Goal: Use online tool/utility: Utilize a website feature to perform a specific function

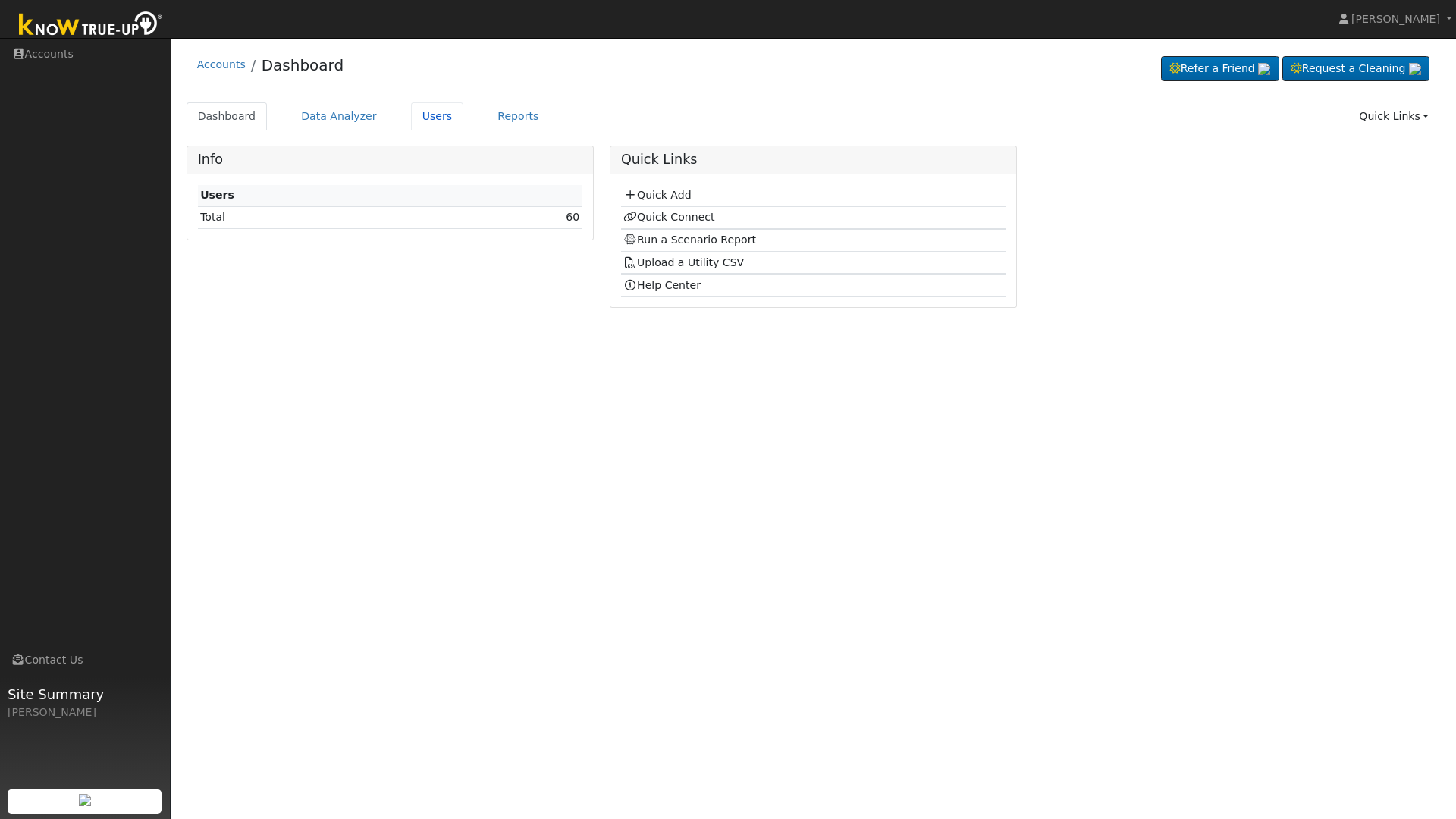
click at [418, 114] on link "Users" at bounding box center [438, 116] width 53 height 28
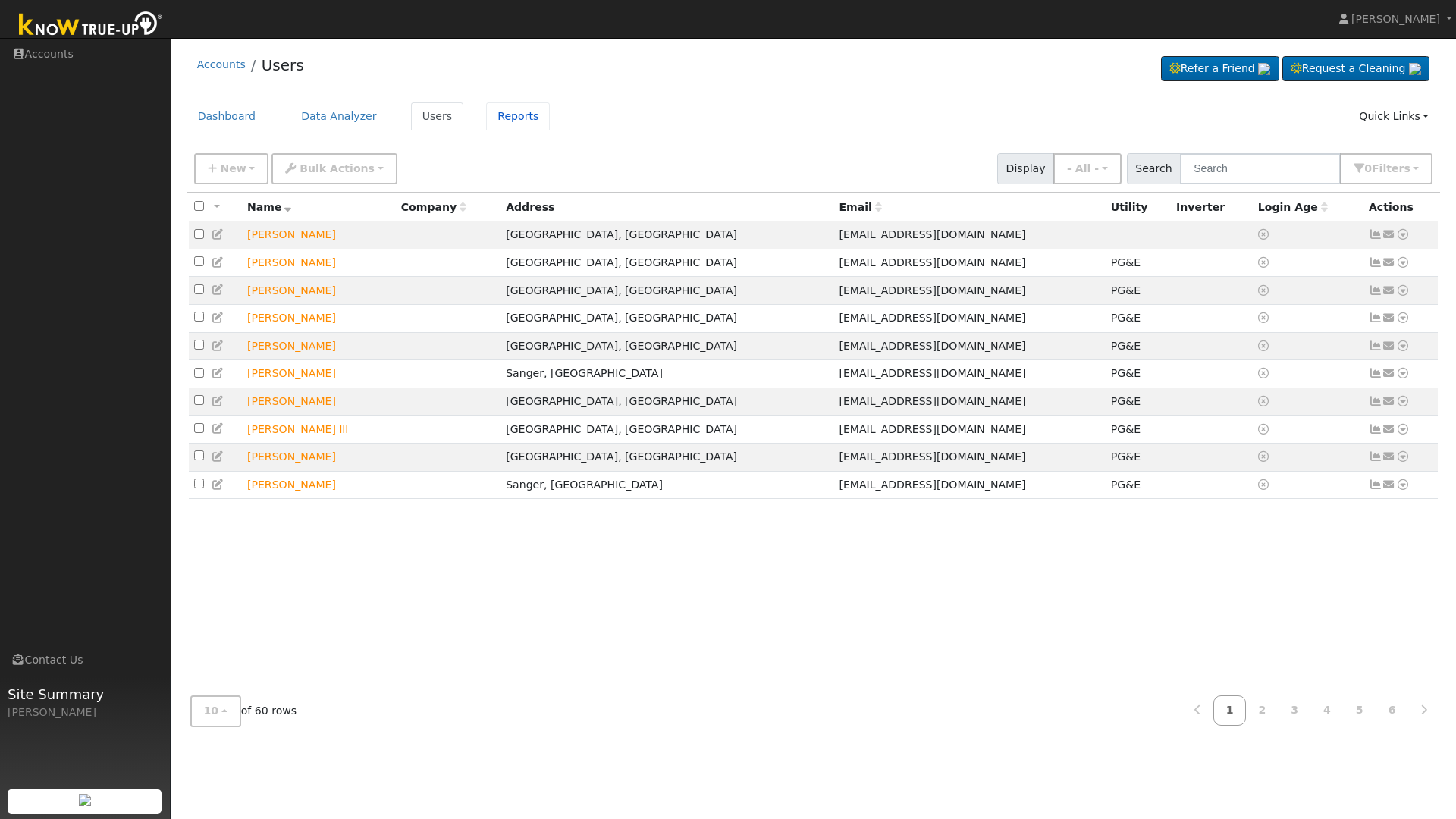
click at [509, 116] on link "Reports" at bounding box center [518, 116] width 64 height 28
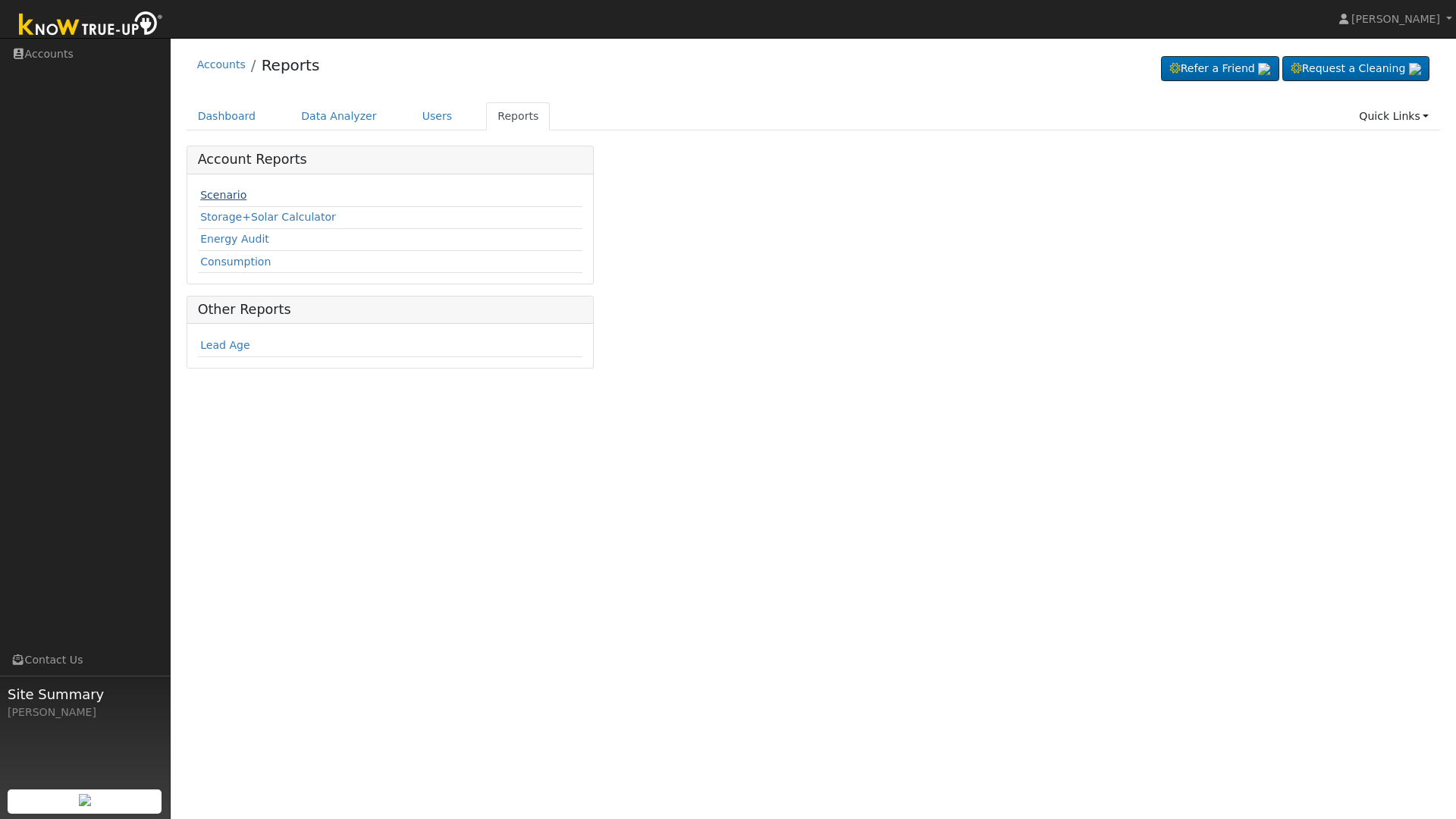
click at [223, 193] on link "Scenario" at bounding box center [223, 194] width 46 height 12
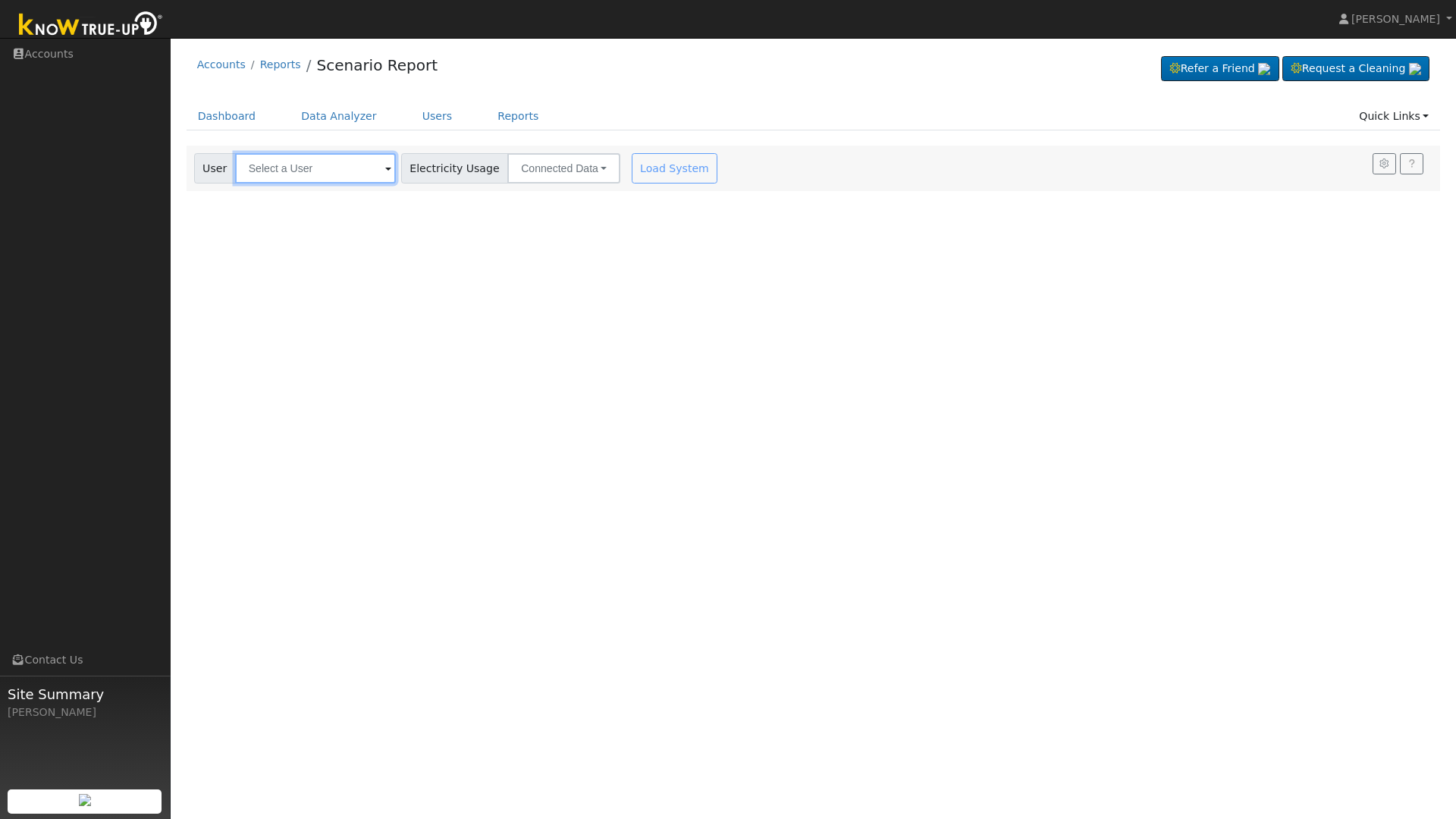
click at [312, 172] on input "text" at bounding box center [315, 168] width 160 height 31
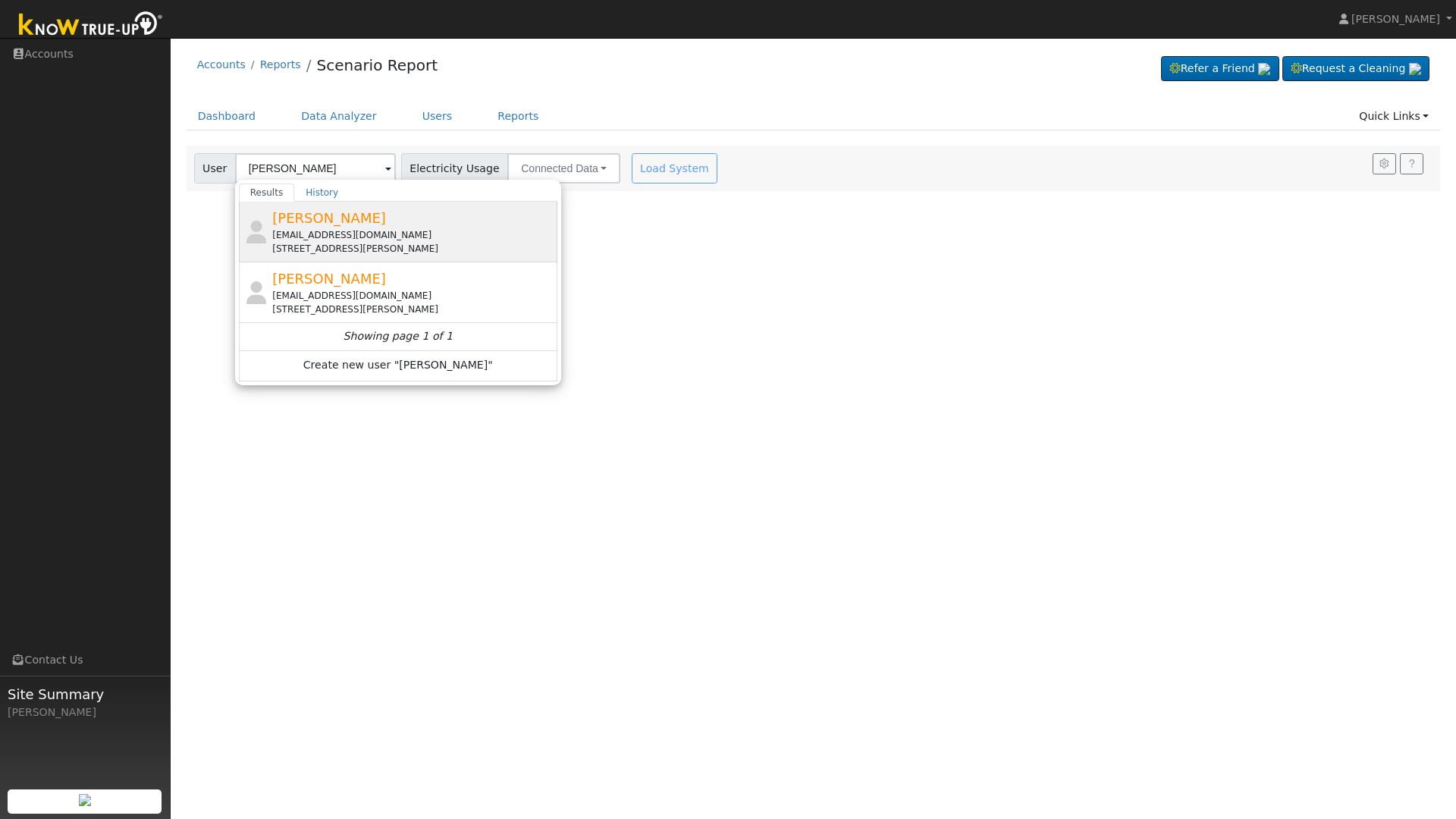
drag, startPoint x: 313, startPoint y: 170, endPoint x: 337, endPoint y: 218, distance: 53.7
click at [337, 218] on span "[PERSON_NAME]" at bounding box center [329, 218] width 114 height 16
type input "[PERSON_NAME]"
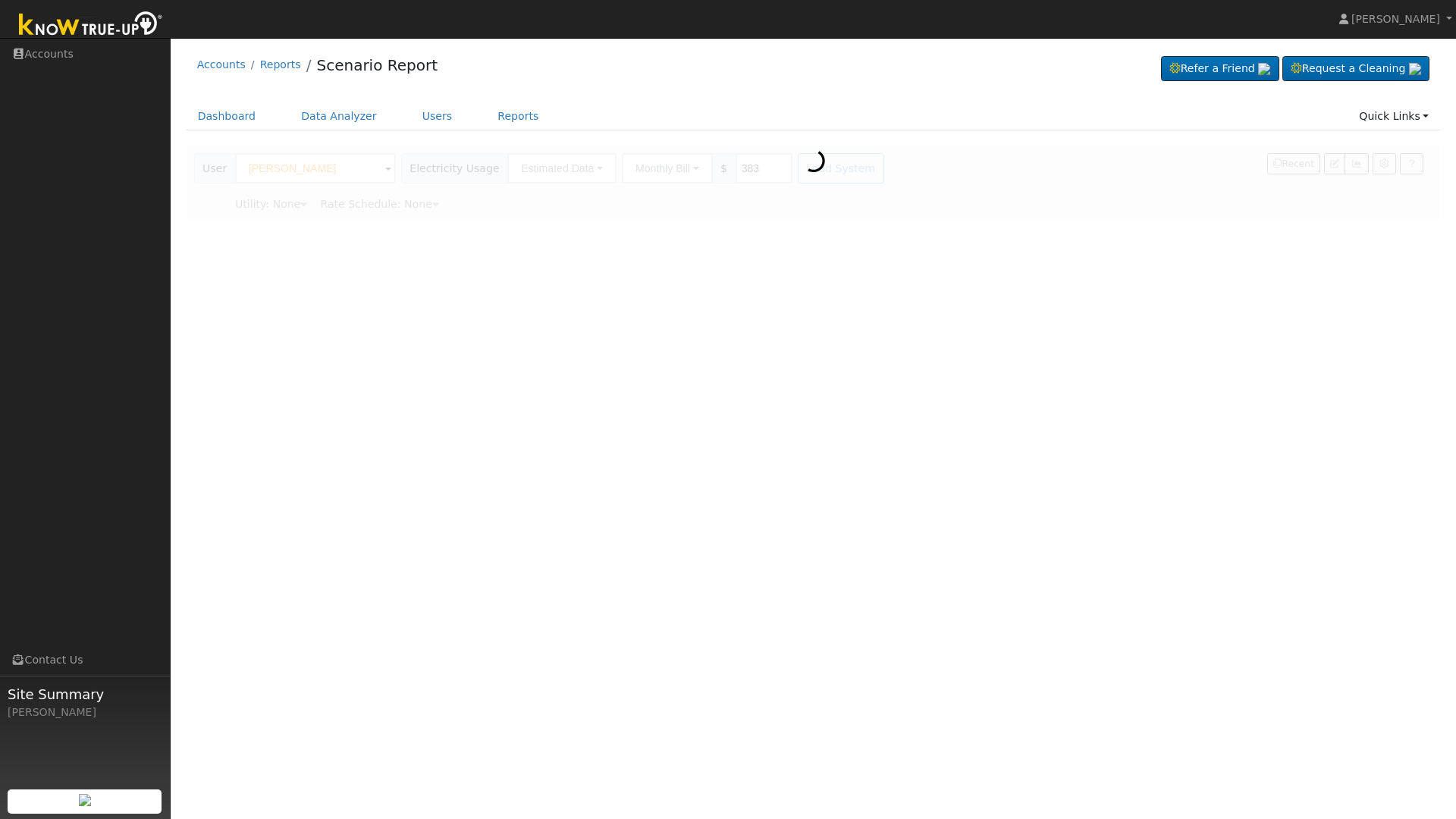
type input "Pacific Gas & Electric"
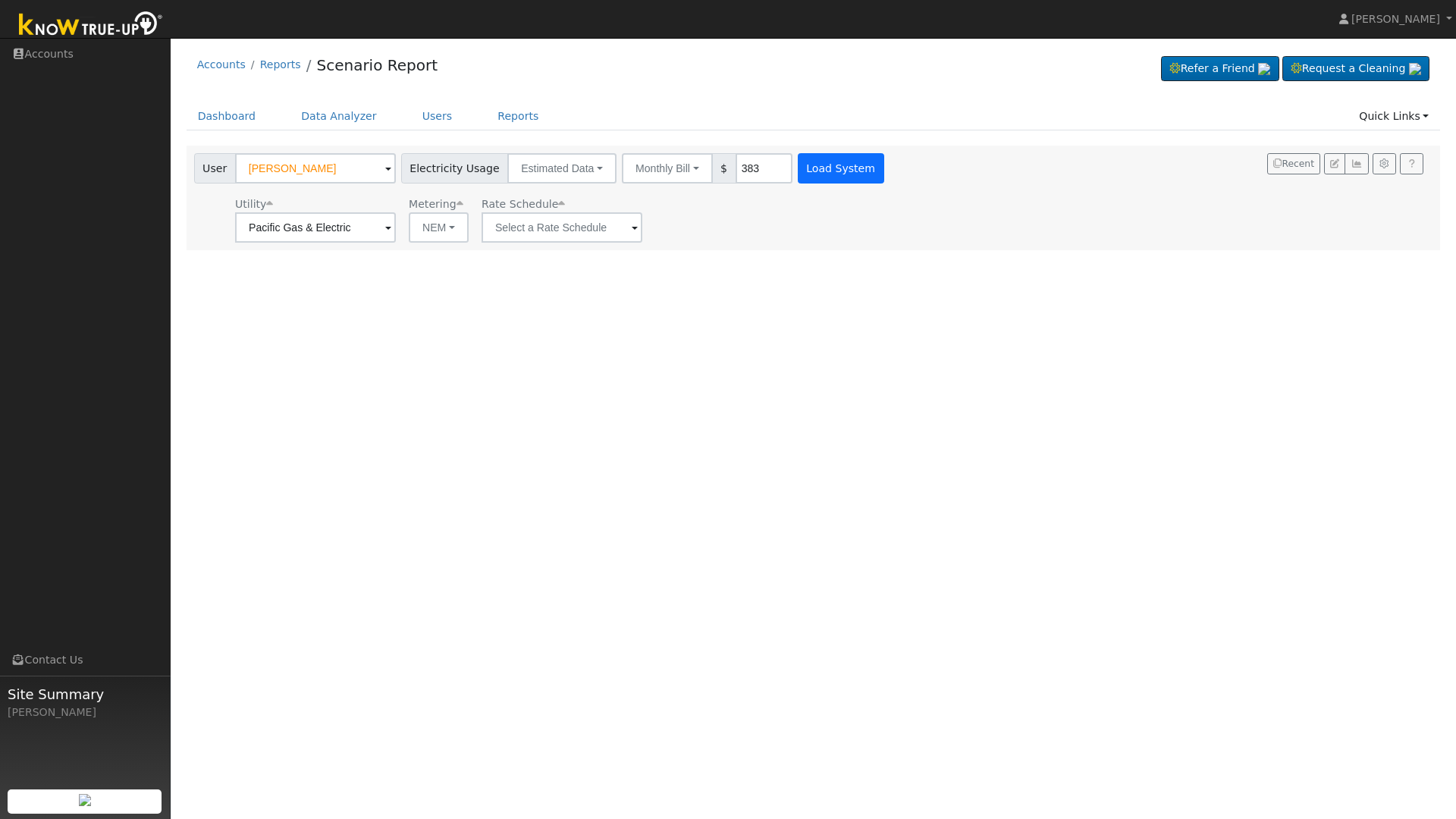
click at [842, 166] on button "Load System" at bounding box center [840, 168] width 86 height 31
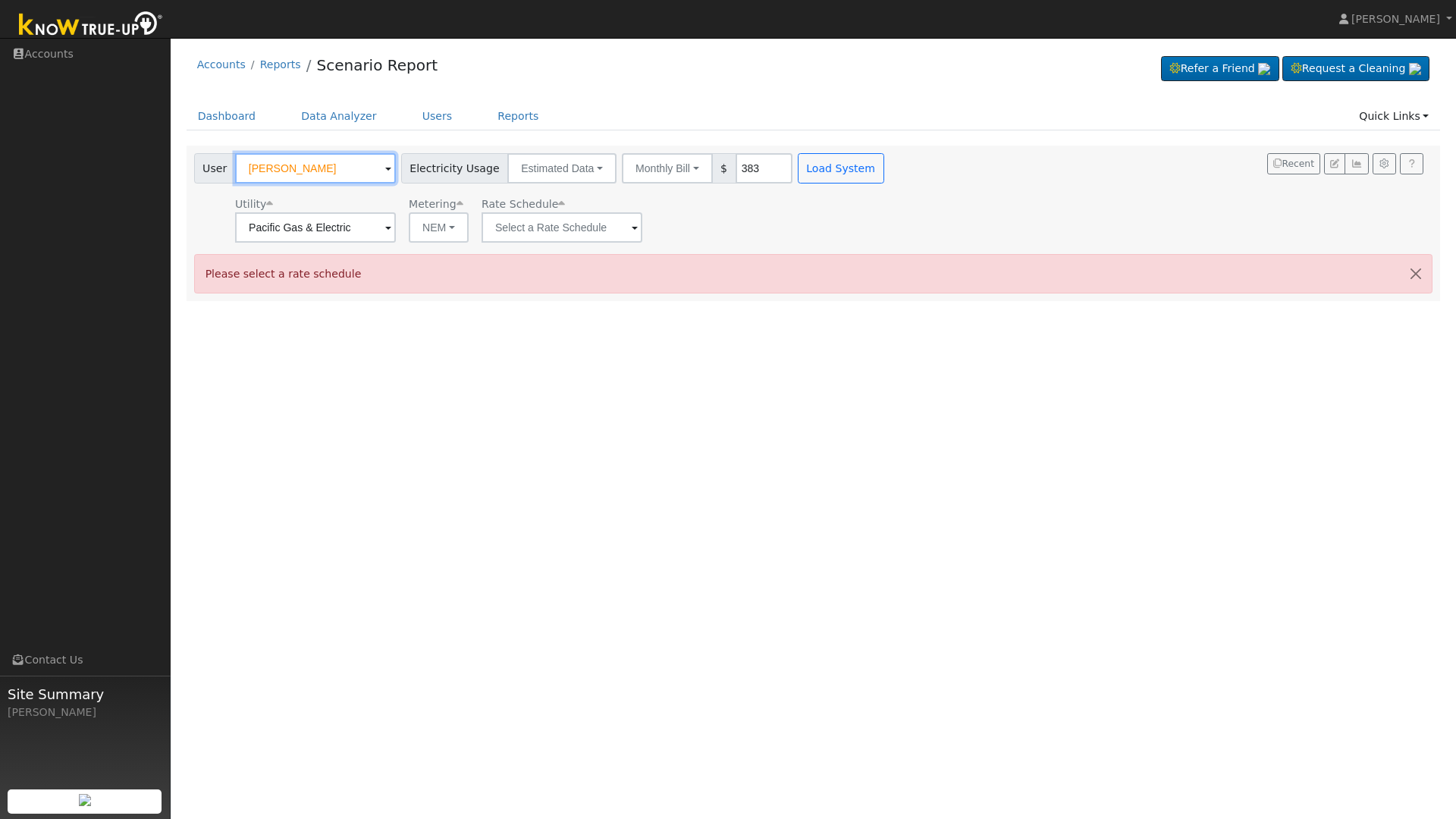
click at [331, 168] on input "[PERSON_NAME]" at bounding box center [315, 168] width 160 height 31
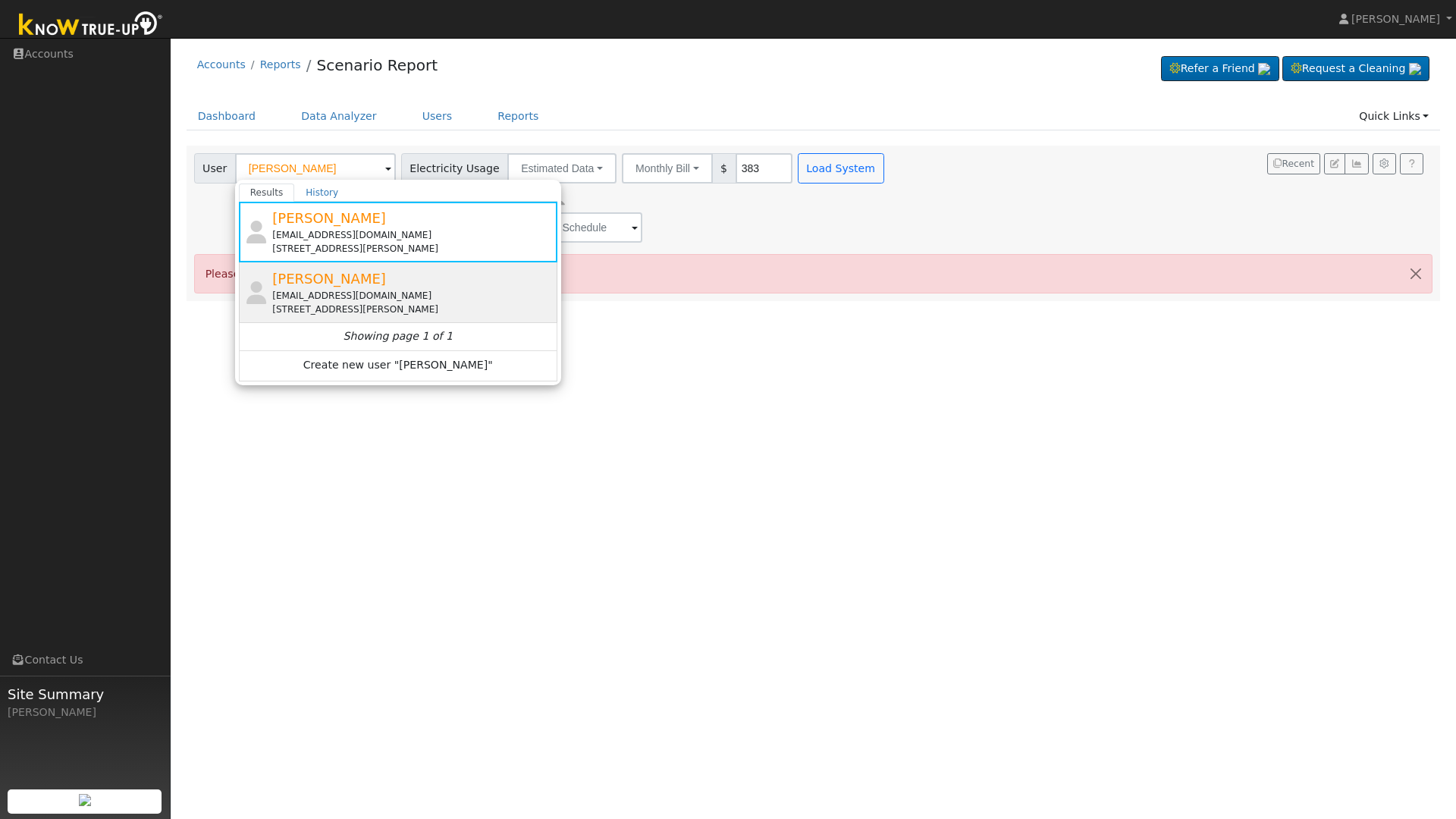
click at [341, 274] on span "[PERSON_NAME]" at bounding box center [329, 279] width 114 height 16
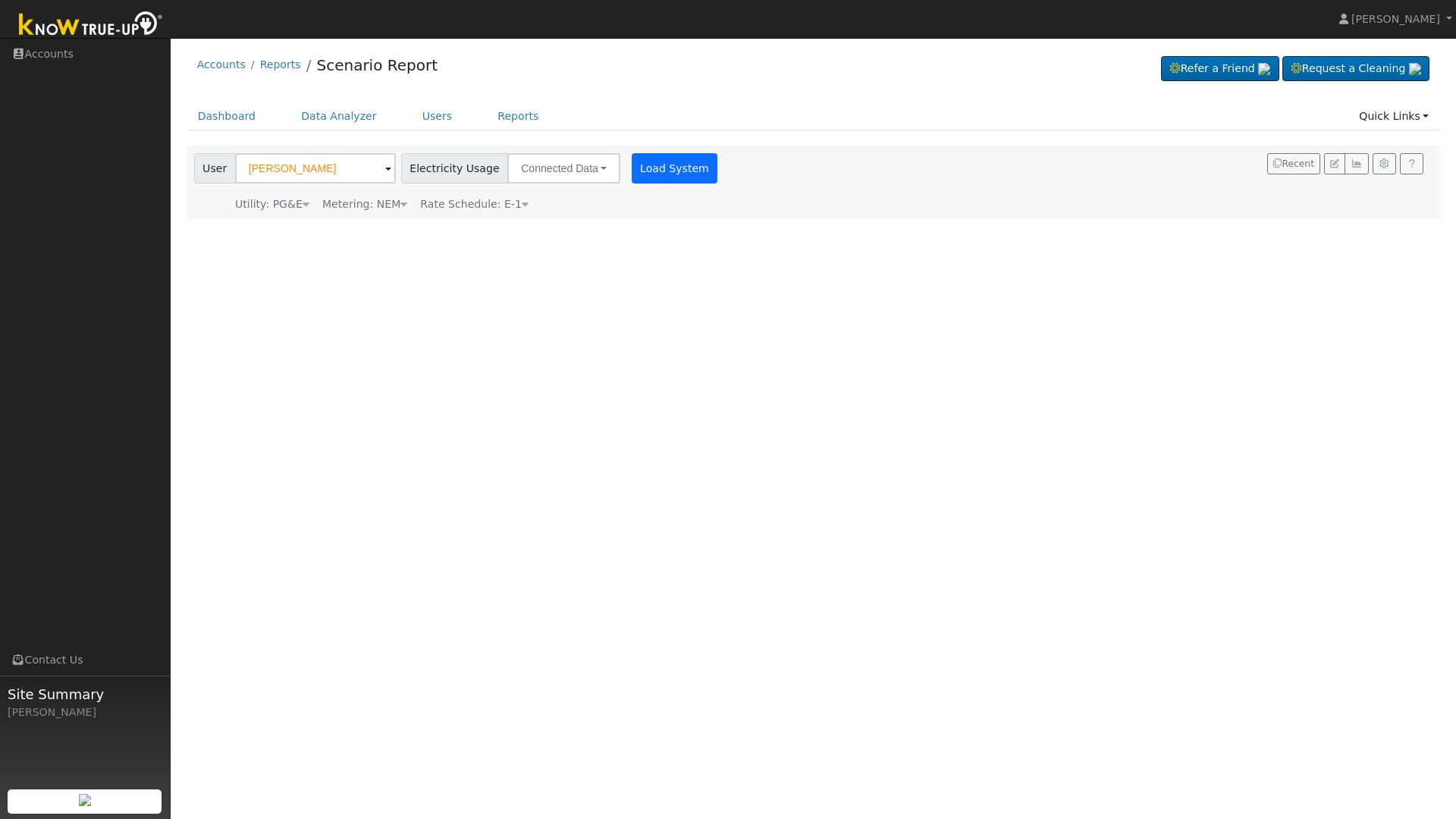
click at [674, 170] on button "Load System" at bounding box center [674, 168] width 86 height 31
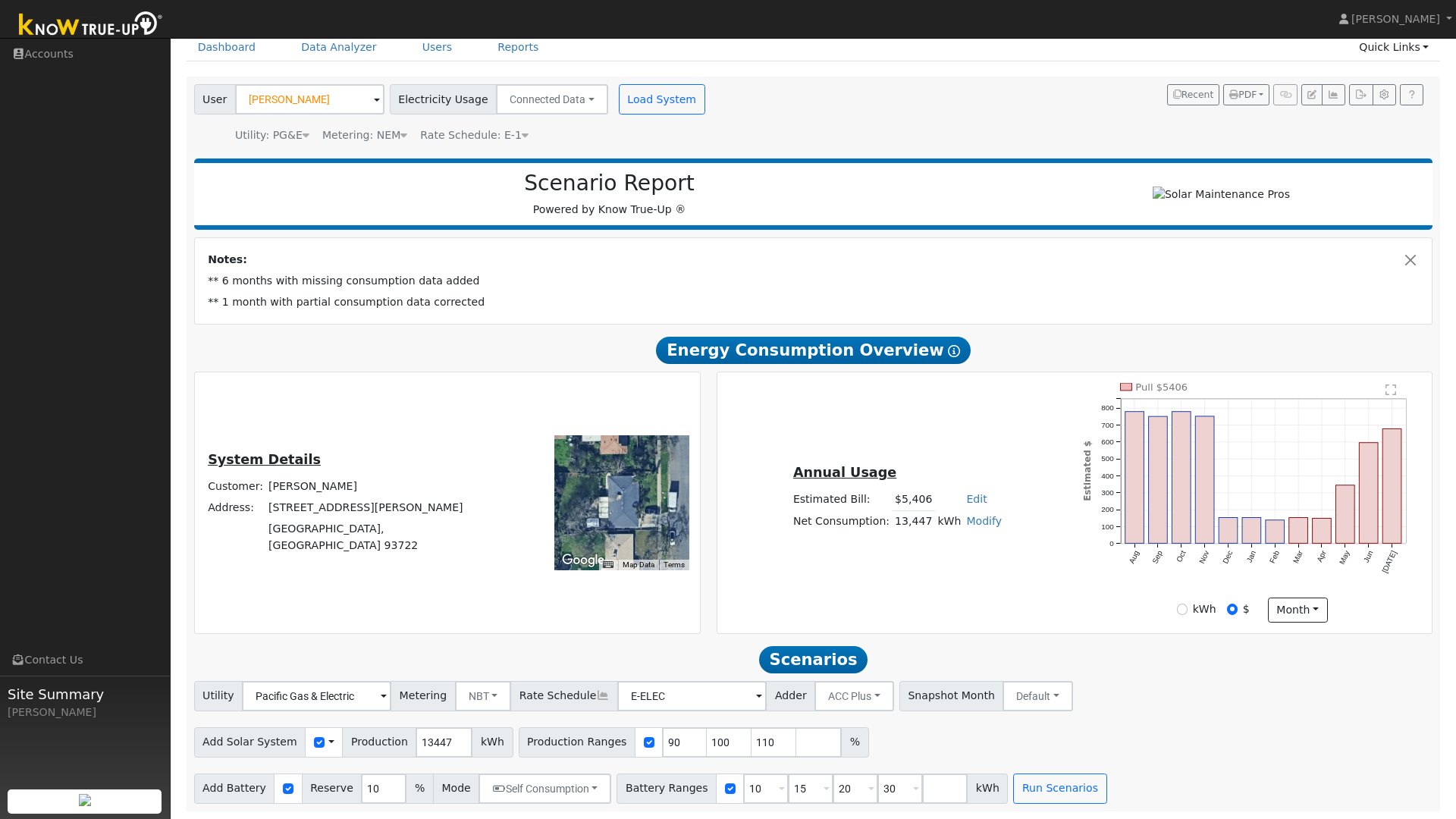
scroll to position [77, 0]
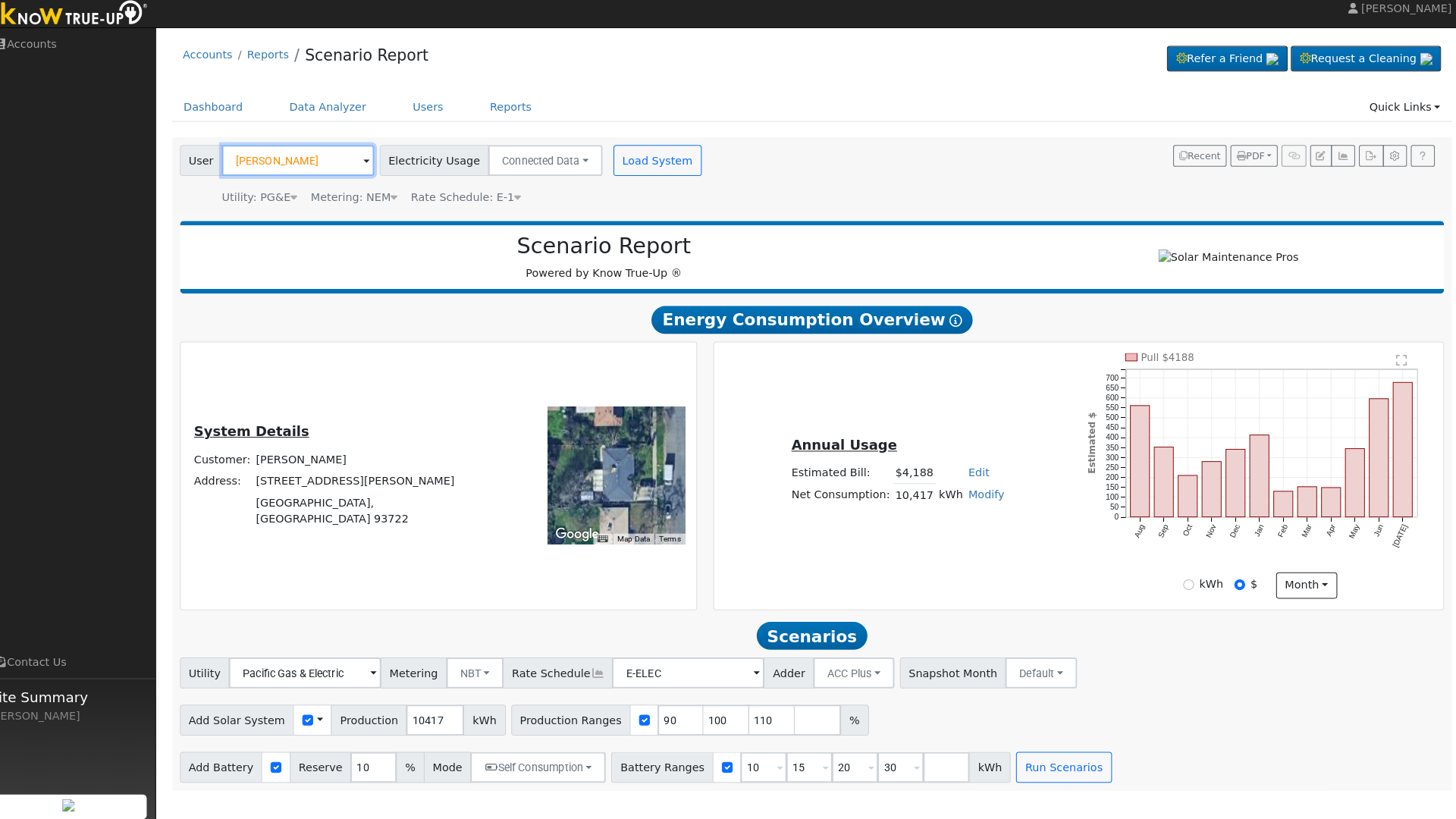
click at [319, 164] on input "[PERSON_NAME]" at bounding box center [310, 168] width 149 height 31
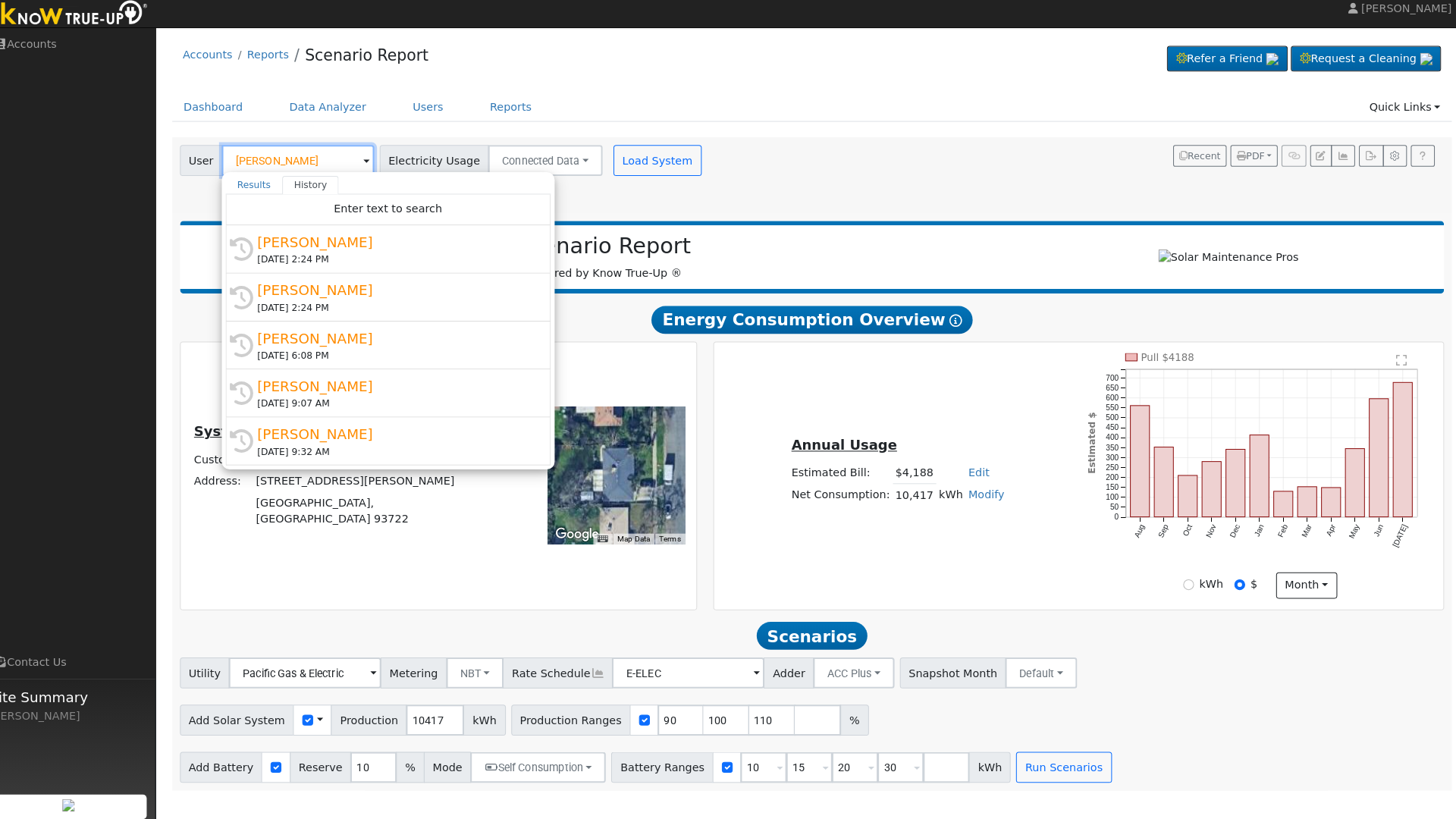
click at [319, 164] on input "[PERSON_NAME]" at bounding box center [310, 168] width 149 height 31
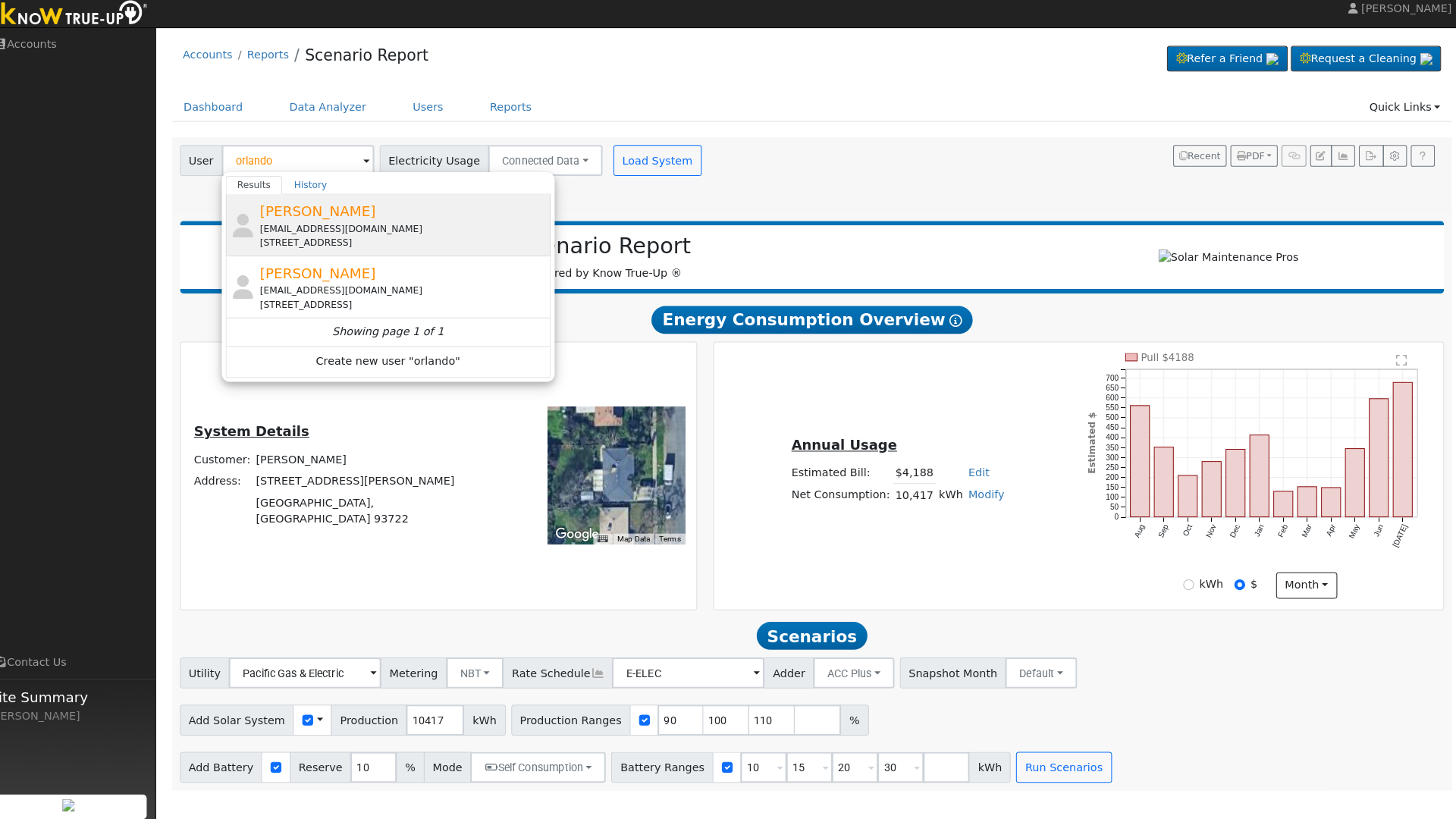
click at [326, 210] on span "[PERSON_NAME]" at bounding box center [329, 218] width 114 height 16
type input "[PERSON_NAME]"
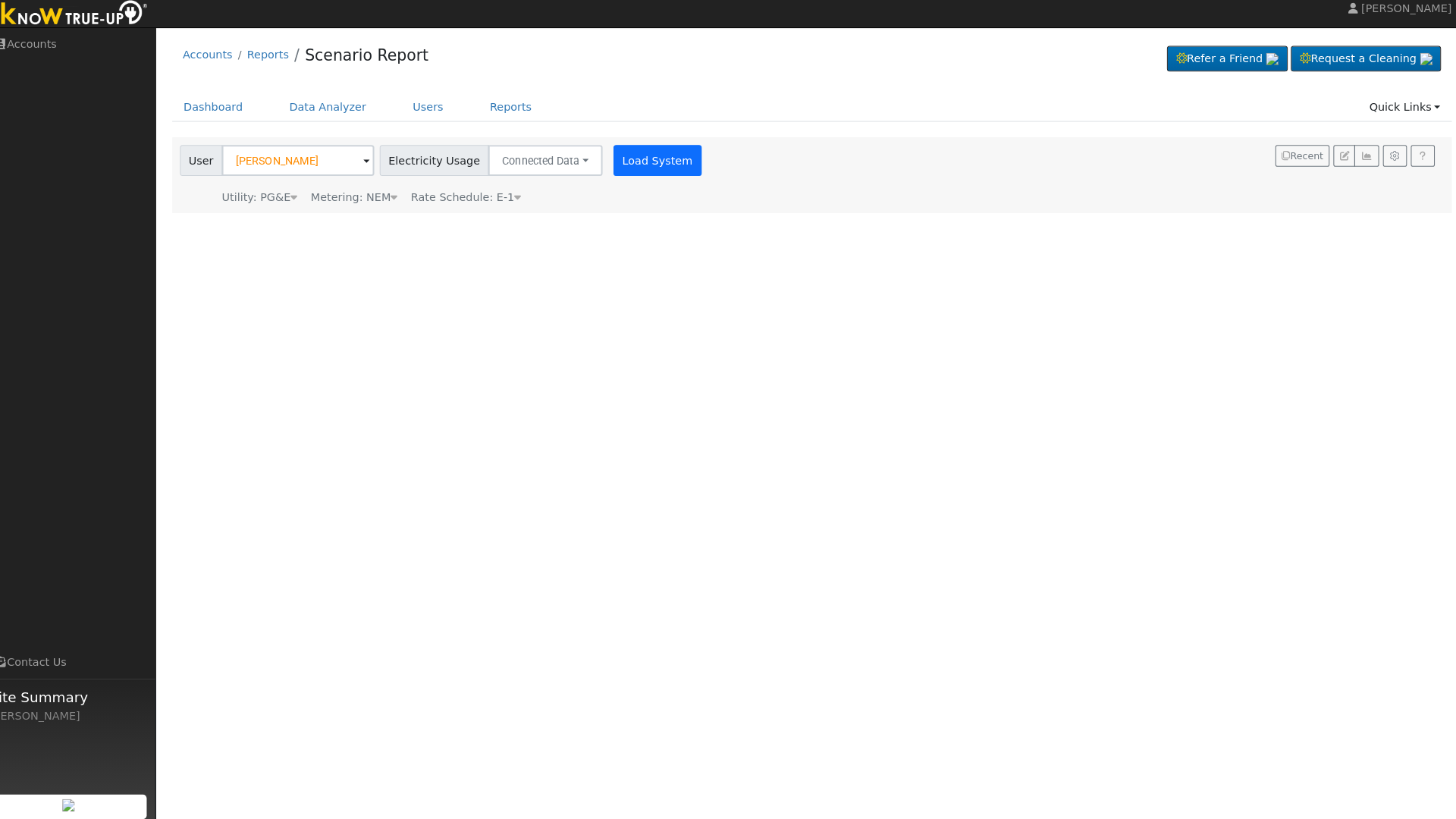
click at [630, 157] on button "Load System" at bounding box center [661, 168] width 86 height 31
